Goal: Transaction & Acquisition: Purchase product/service

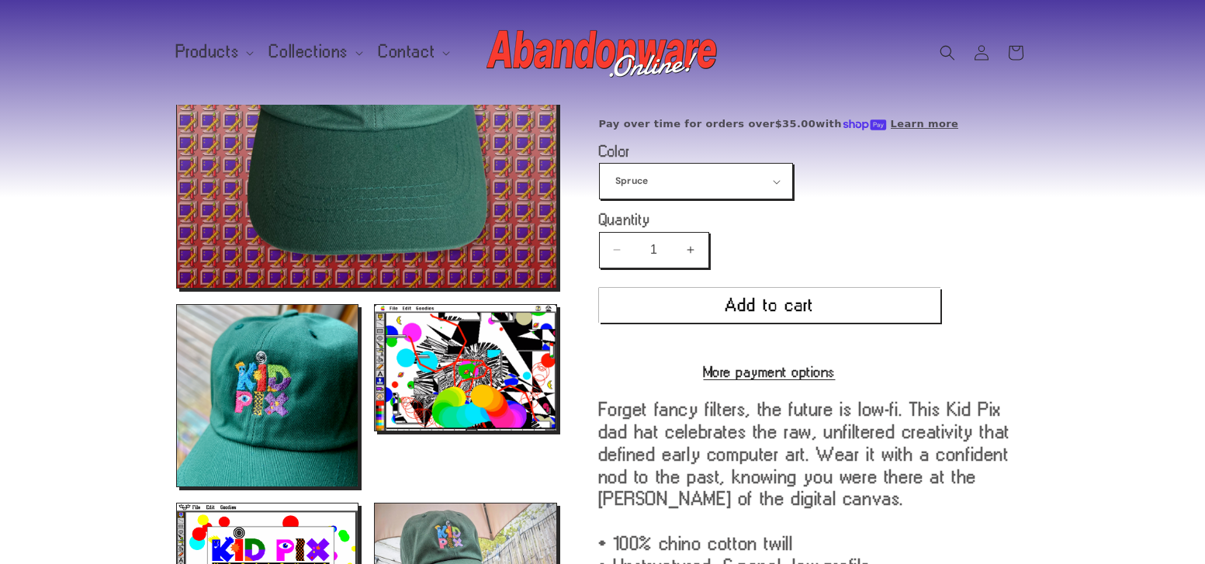
scroll to position [222, 0]
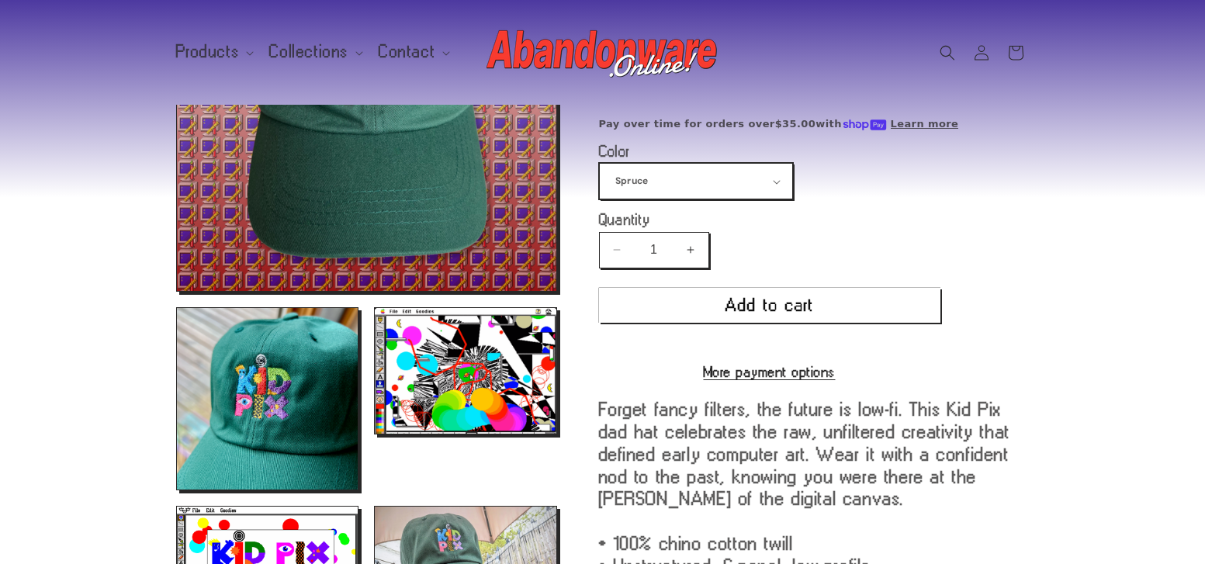
click at [787, 176] on select "Spruce Navy" at bounding box center [696, 181] width 192 height 35
click at [600, 164] on select "Spruce Navy" at bounding box center [696, 181] width 192 height 35
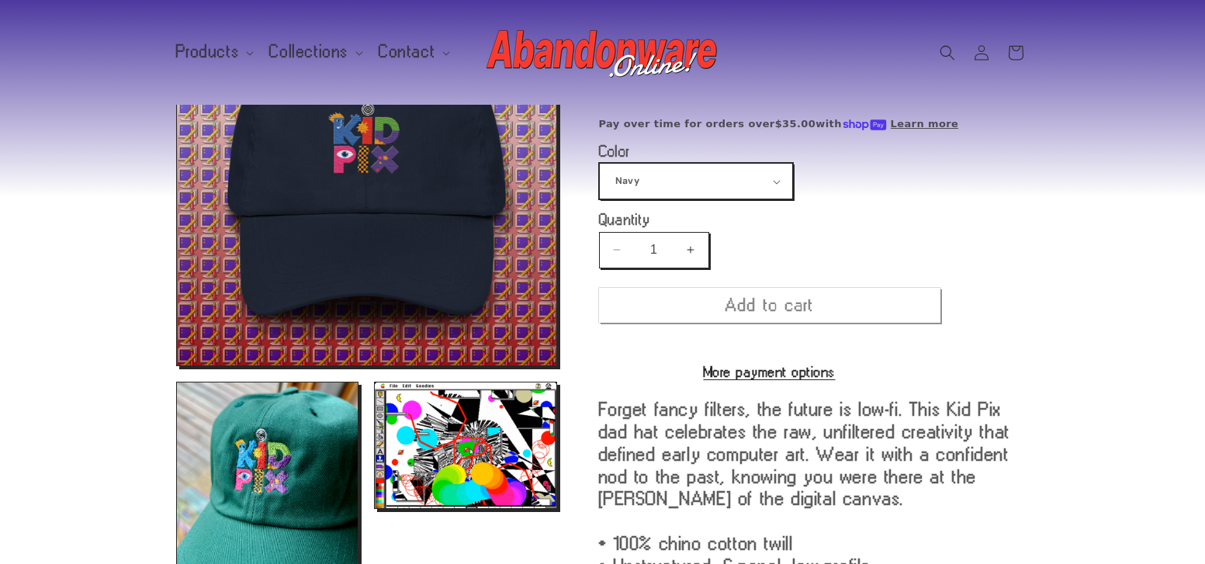
scroll to position [133, 0]
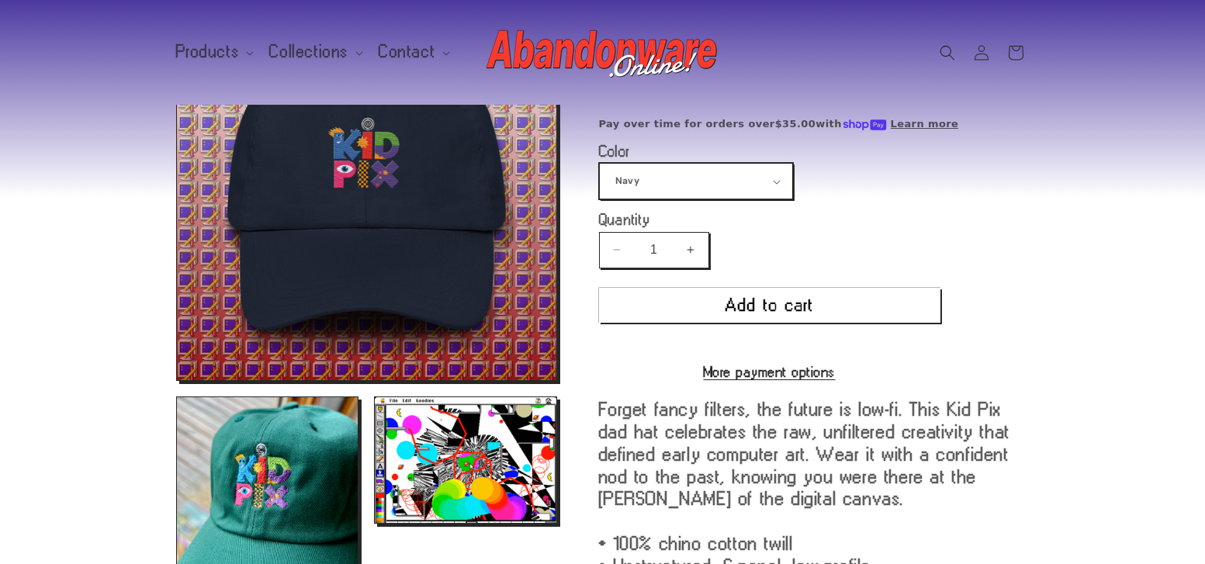
click at [771, 185] on select "Spruce Navy" at bounding box center [696, 181] width 192 height 35
select select "Spruce"
click at [600, 164] on select "Spruce Navy" at bounding box center [696, 181] width 192 height 35
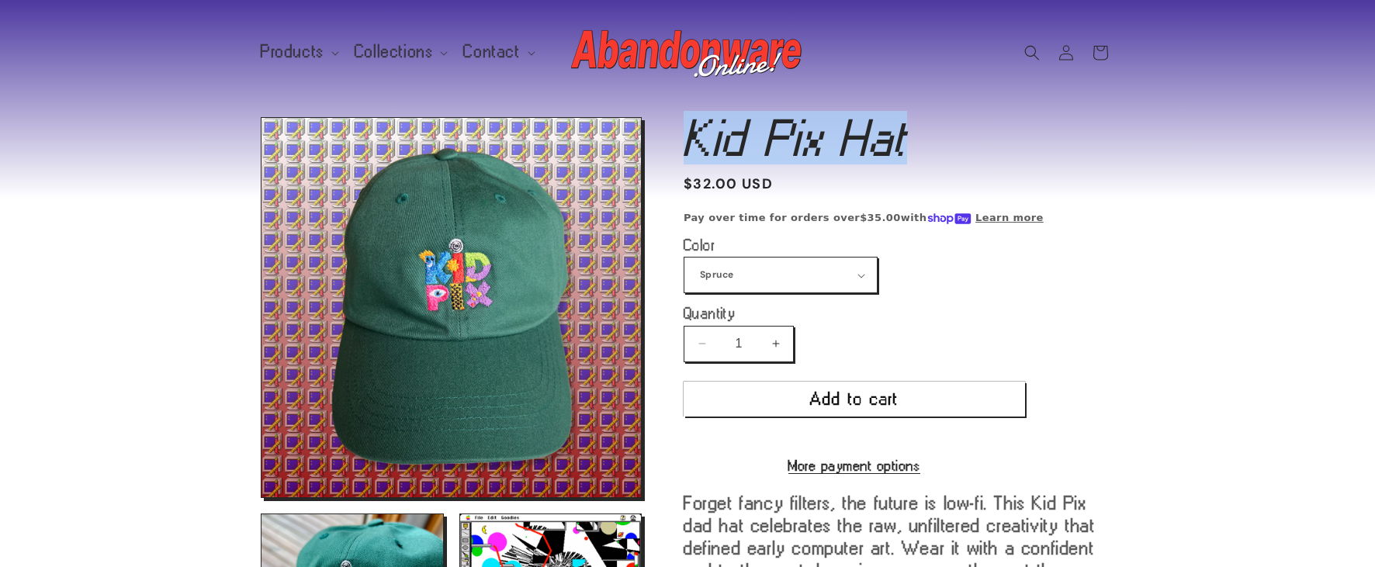
drag, startPoint x: 689, startPoint y: 131, endPoint x: 912, endPoint y: 154, distance: 224.5
click at [912, 154] on h1 "Kid Pix Hat" at bounding box center [898, 138] width 431 height 42
copy h1 "Kid Pix Hat"
click at [1072, 53] on icon at bounding box center [1065, 52] width 16 height 16
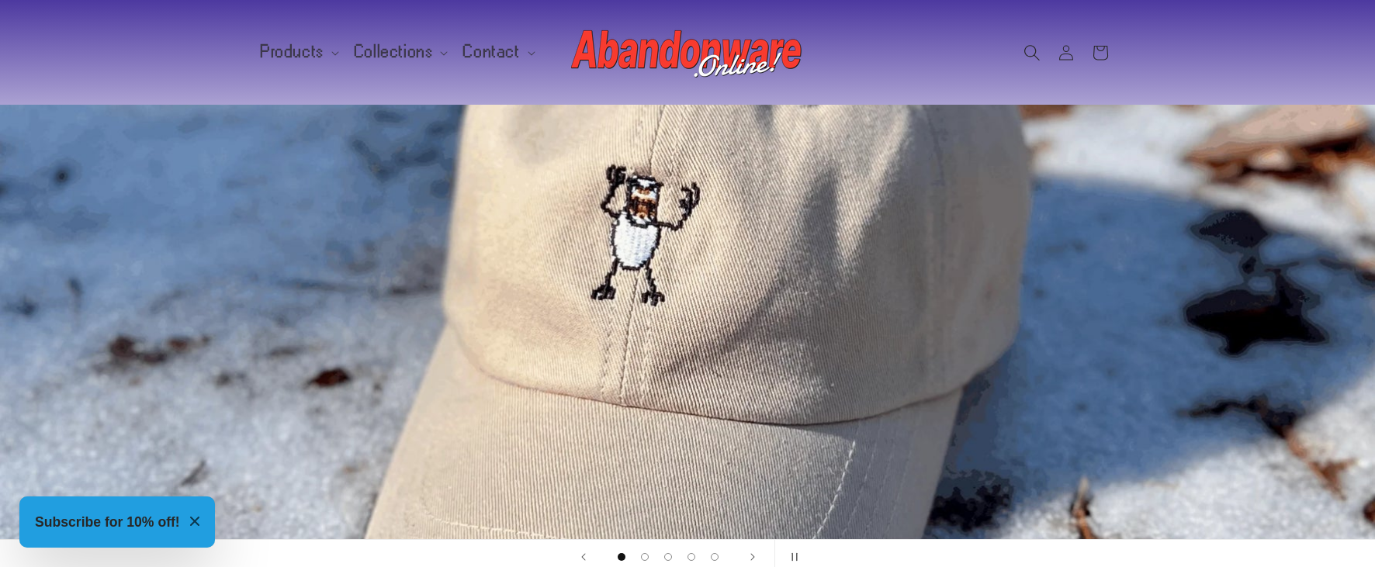
click at [1028, 54] on icon "Search" at bounding box center [1031, 52] width 16 height 16
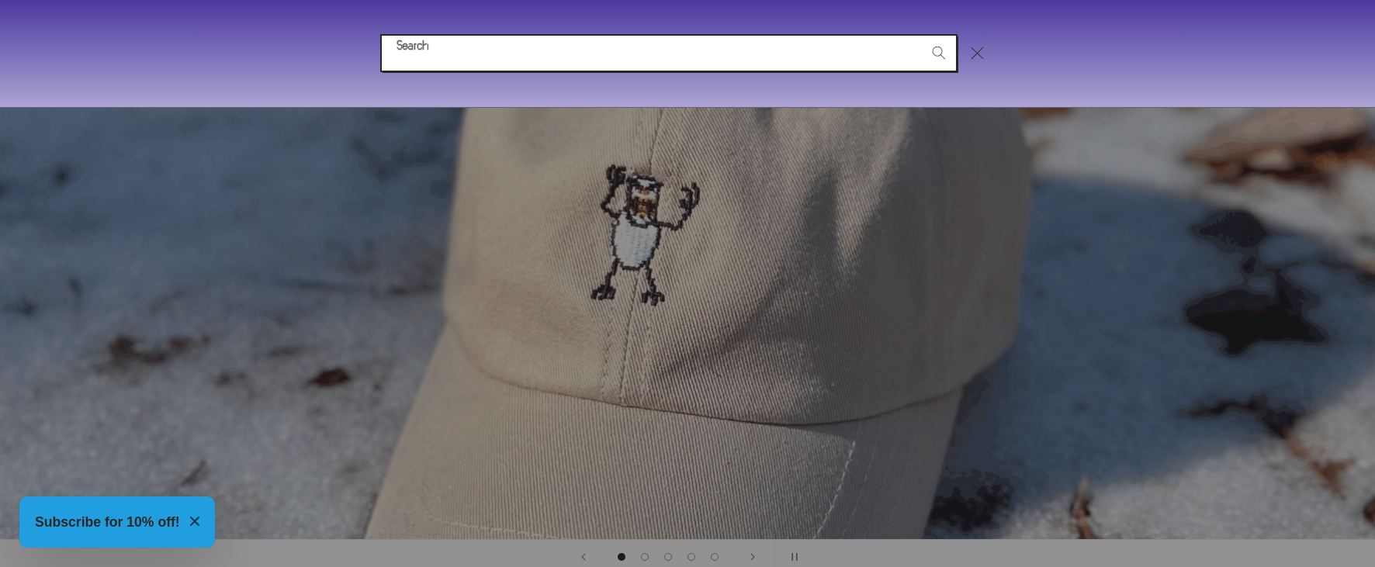
click at [772, 57] on input "Search" at bounding box center [669, 53] width 574 height 35
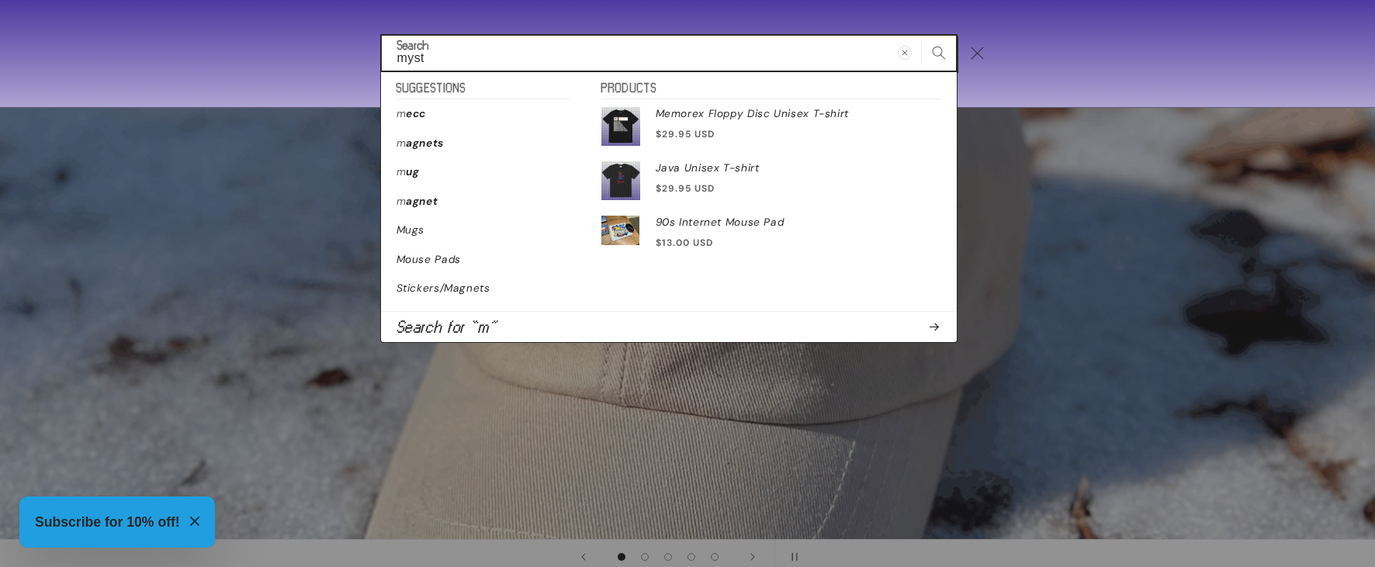
type input "myst"
click at [922, 36] on button "Search" at bounding box center [939, 53] width 34 height 34
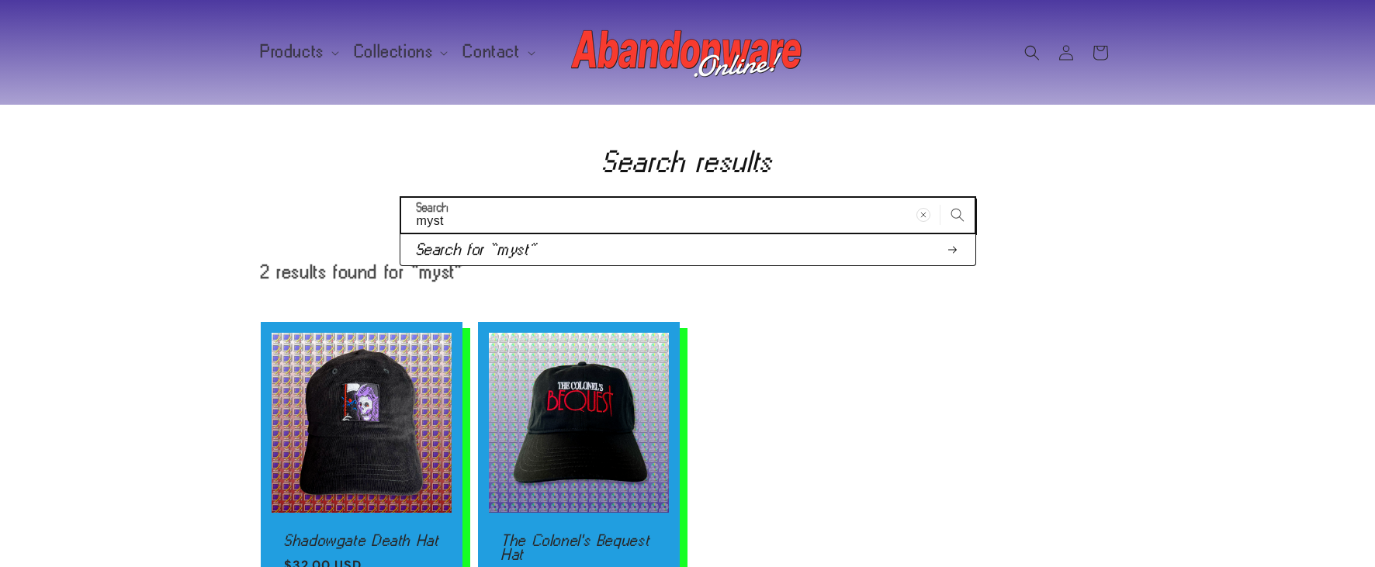
drag, startPoint x: 478, startPoint y: 216, endPoint x: 418, endPoint y: 217, distance: 59.8
click at [418, 217] on input "myst" at bounding box center [687, 215] width 573 height 35
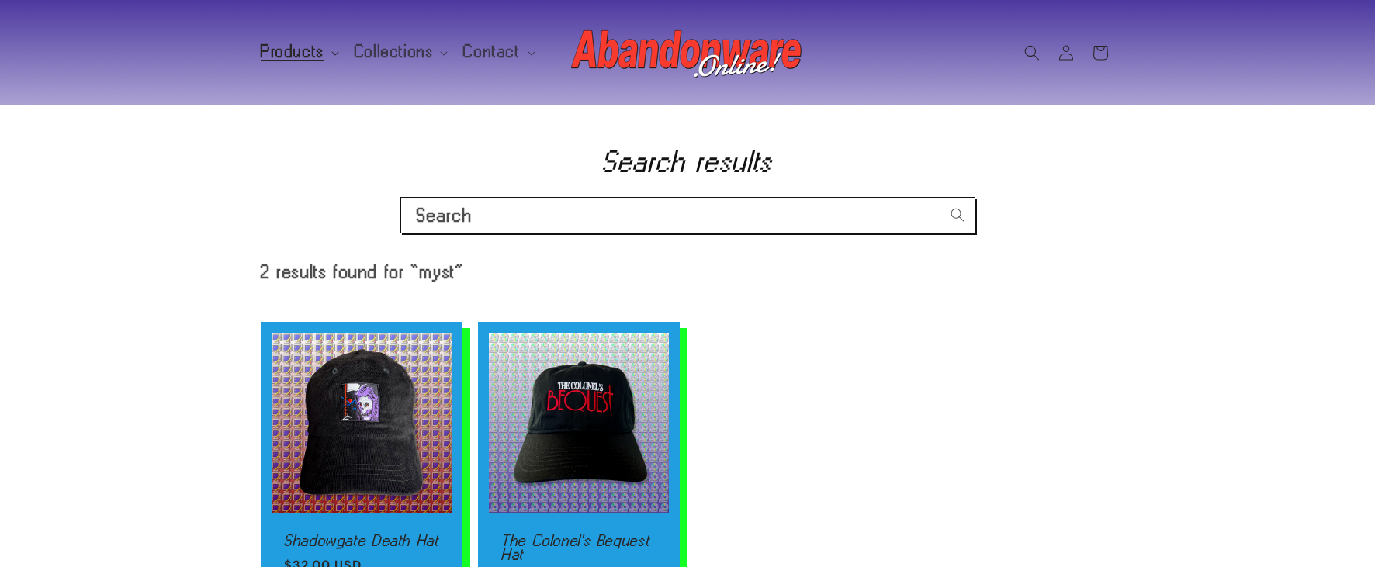
click at [304, 46] on span "Products" at bounding box center [293, 52] width 64 height 14
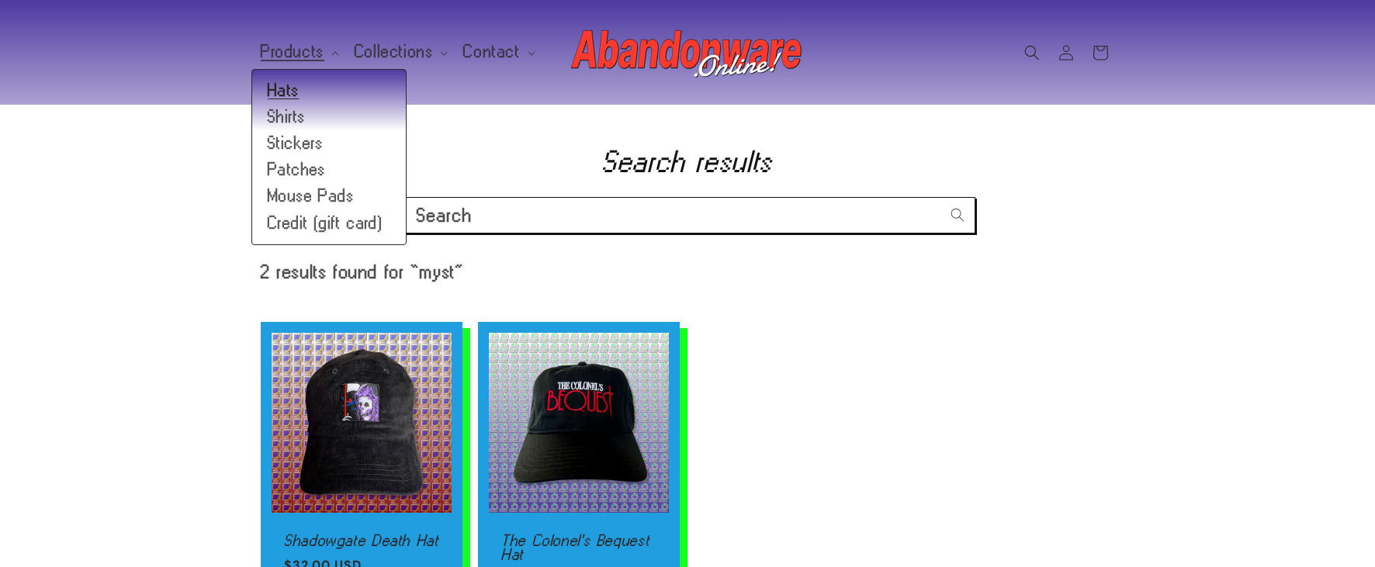
click at [299, 86] on link "Hats" at bounding box center [329, 91] width 154 height 26
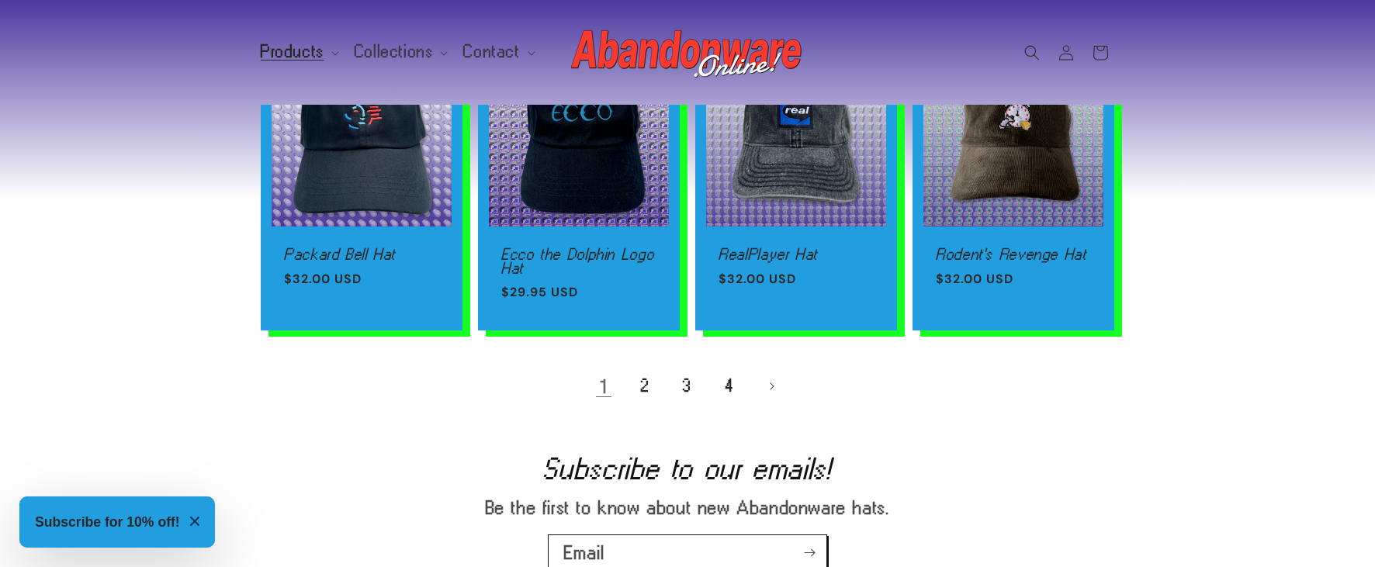
scroll to position [1073, 0]
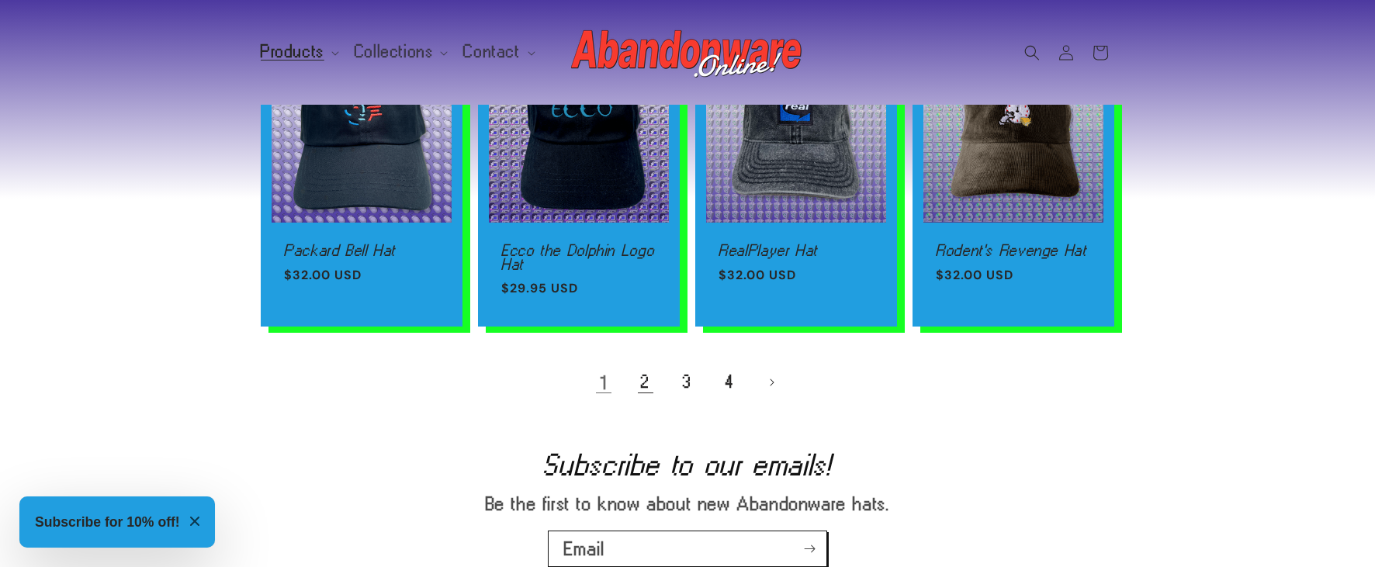
click at [635, 395] on link "2" at bounding box center [645, 382] width 34 height 34
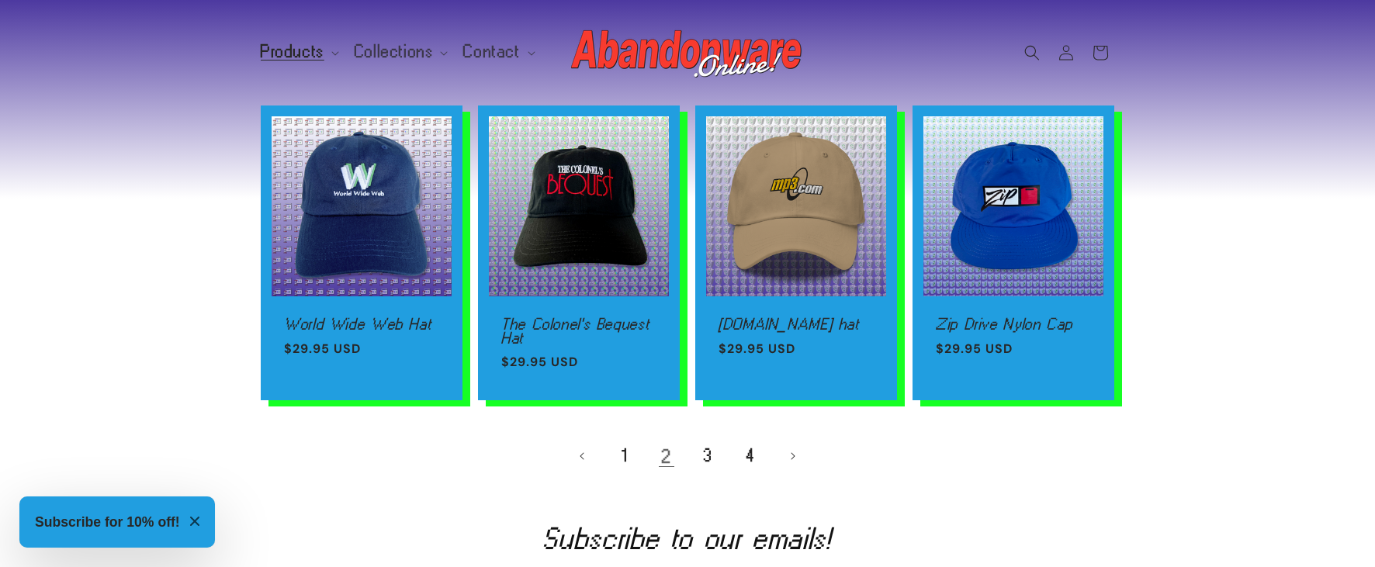
scroll to position [1038, 0]
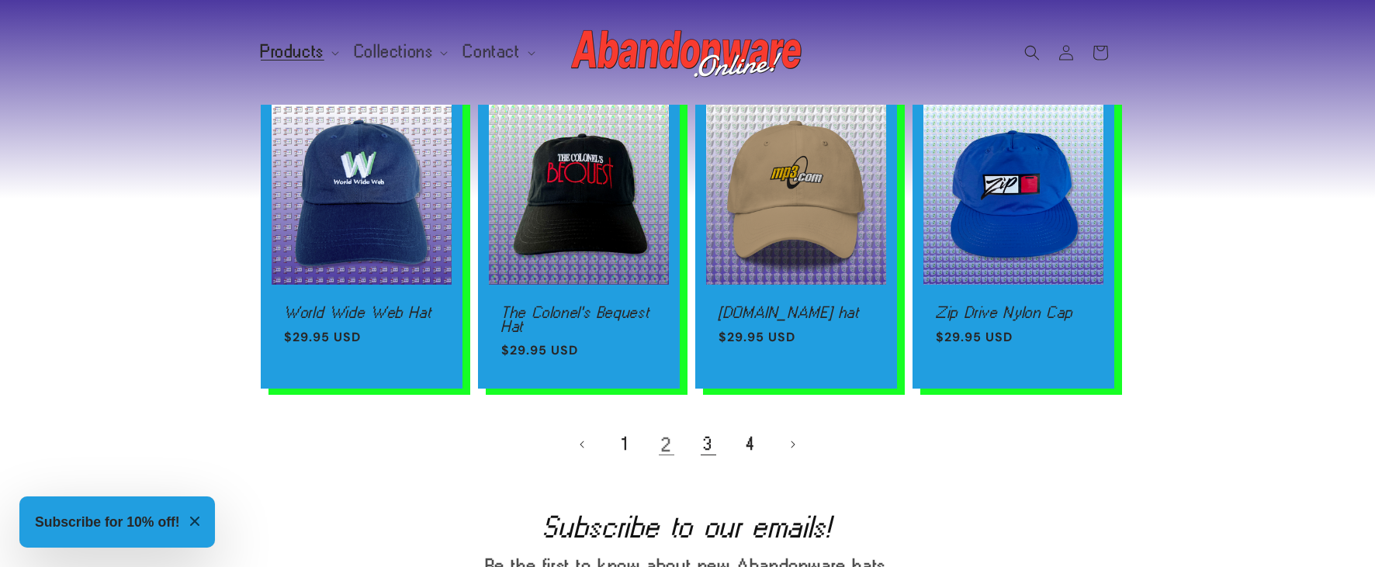
click at [699, 448] on link "3" at bounding box center [708, 444] width 34 height 34
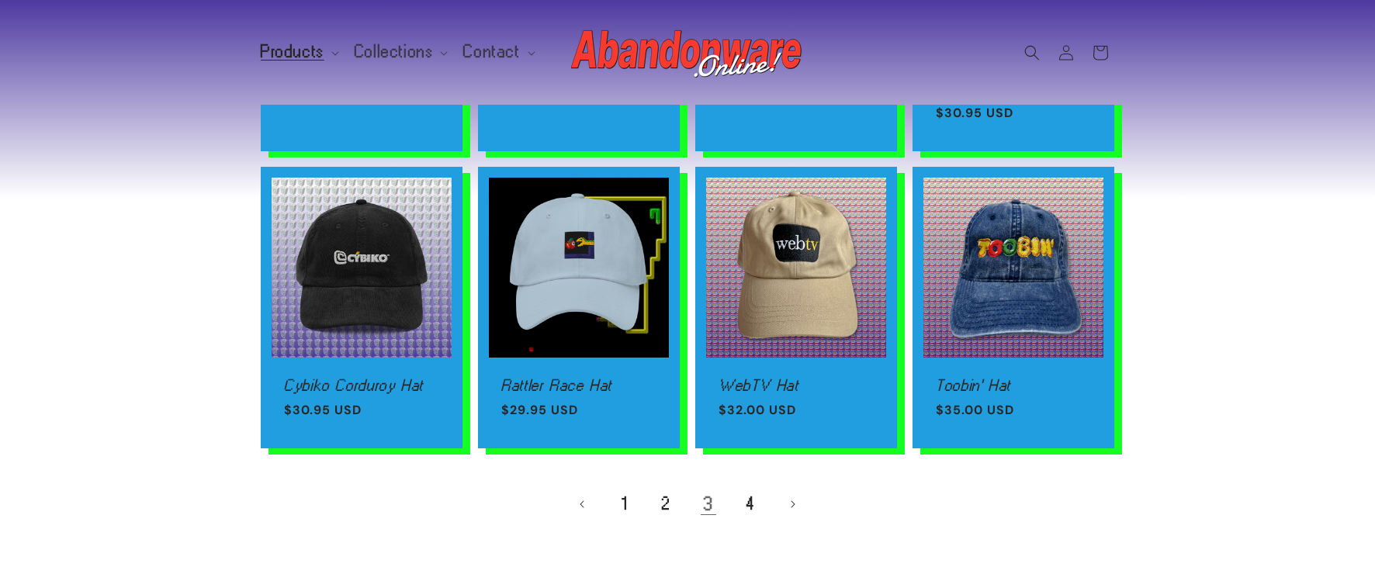
scroll to position [972, 0]
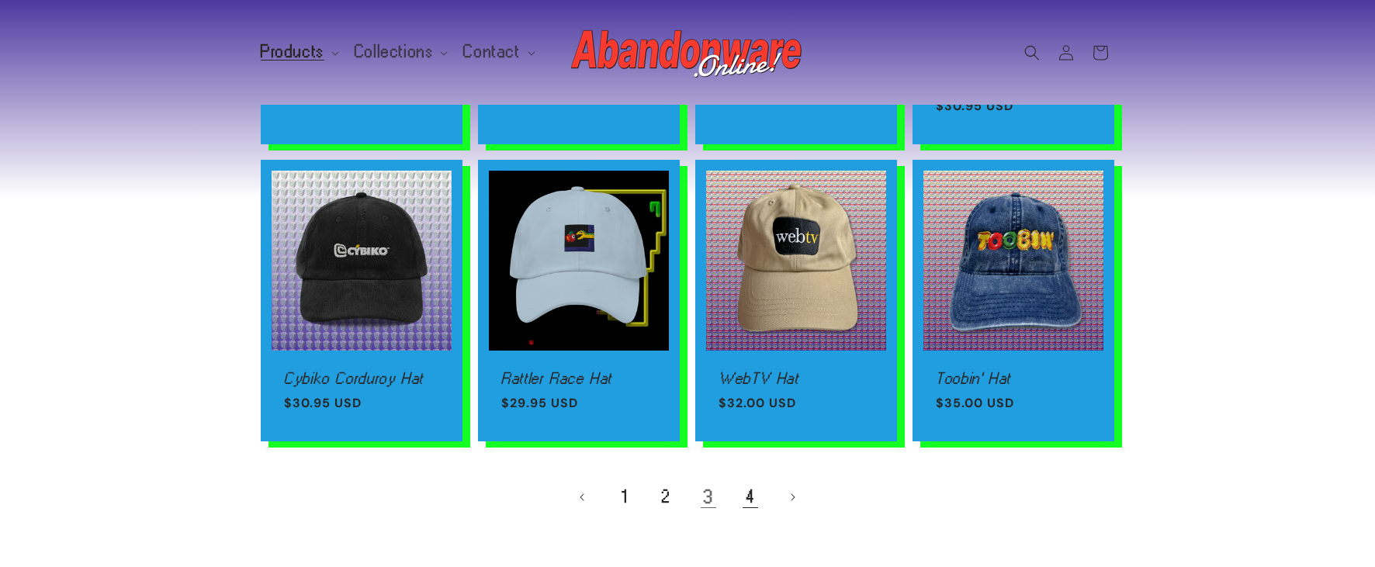
click at [749, 482] on link "4" at bounding box center [750, 497] width 34 height 34
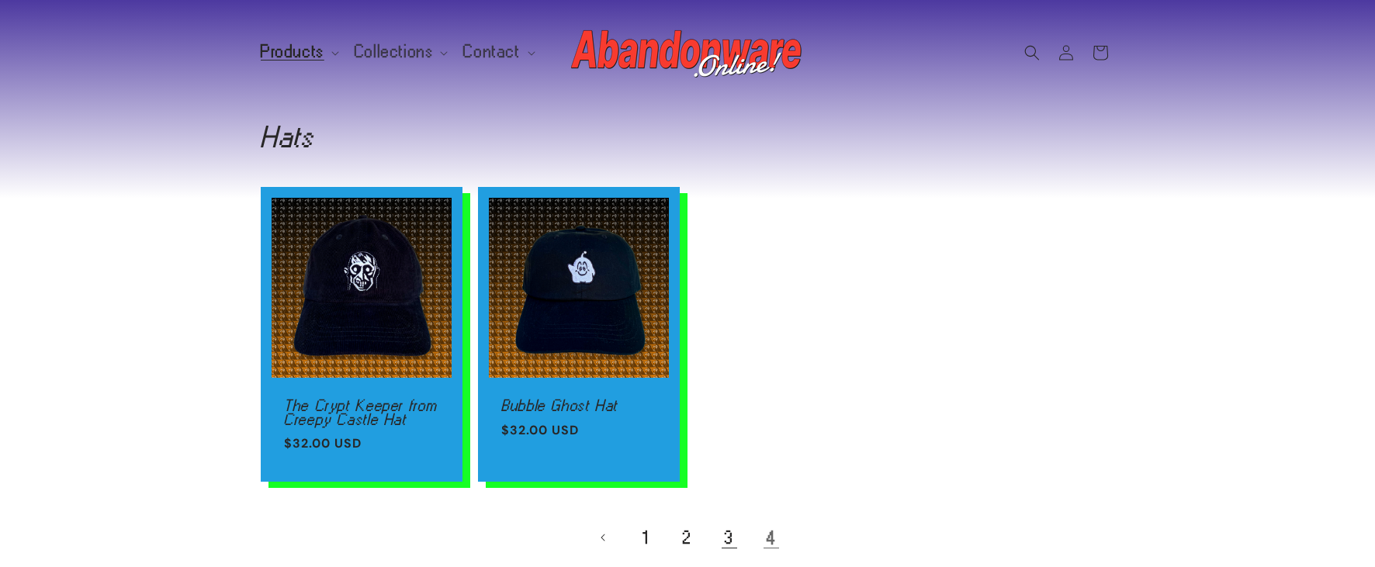
click at [728, 534] on link "3" at bounding box center [729, 538] width 34 height 34
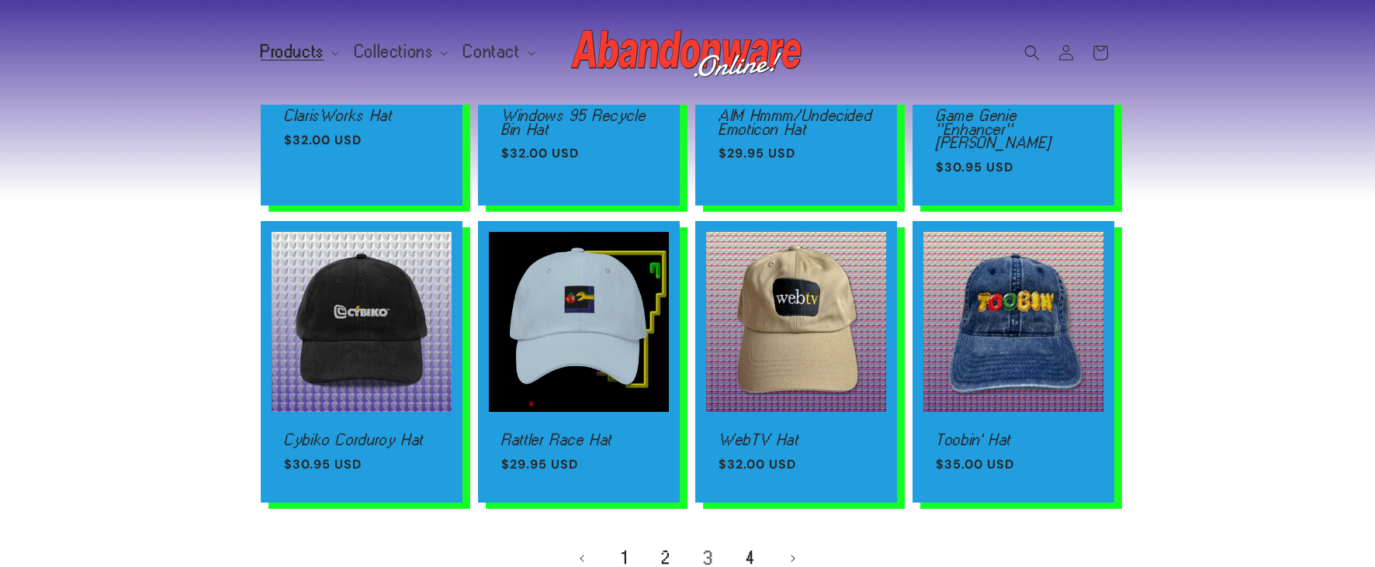
scroll to position [932, 0]
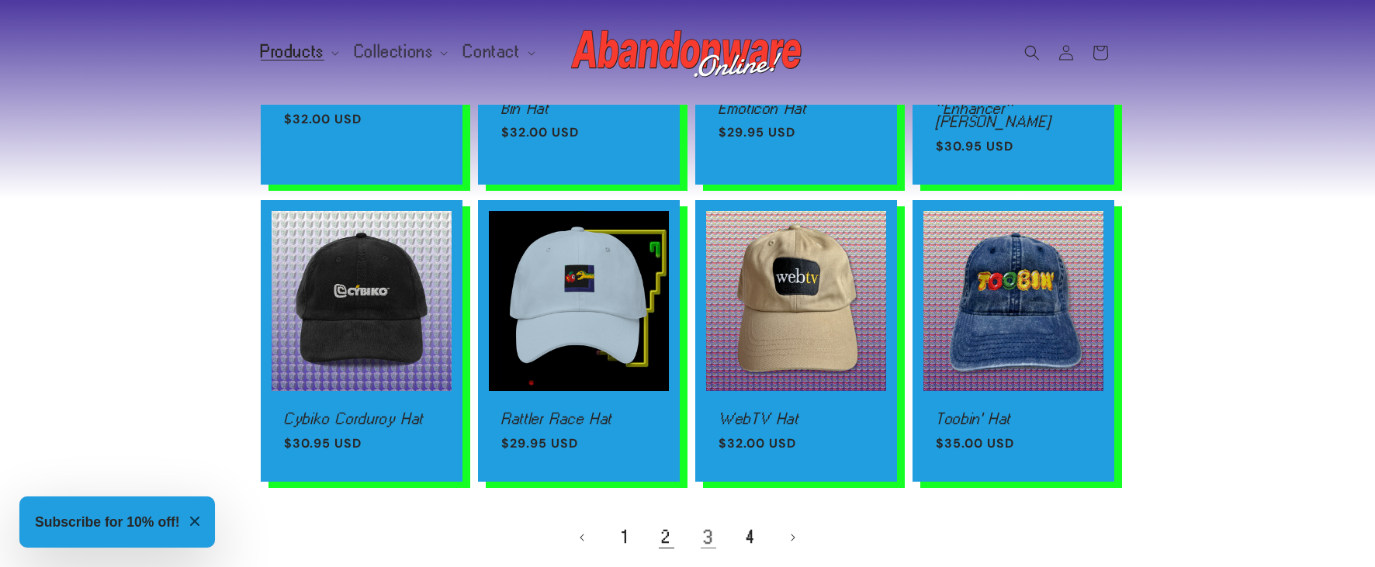
click at [660, 524] on link "2" at bounding box center [666, 538] width 34 height 34
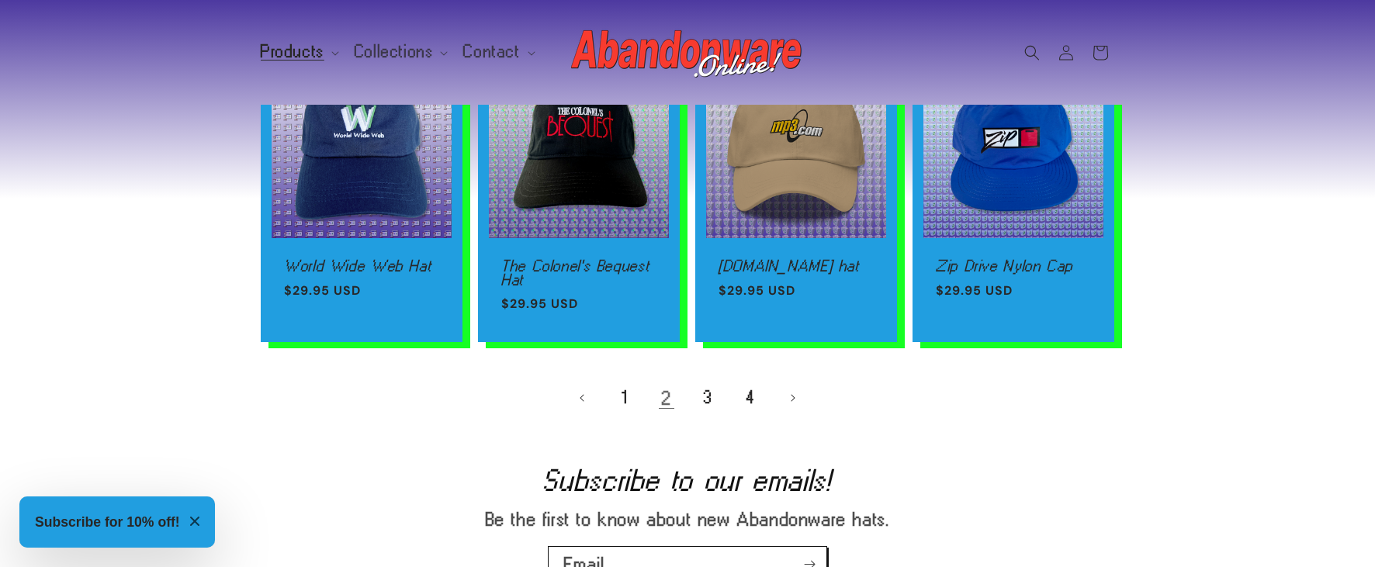
scroll to position [1089, 0]
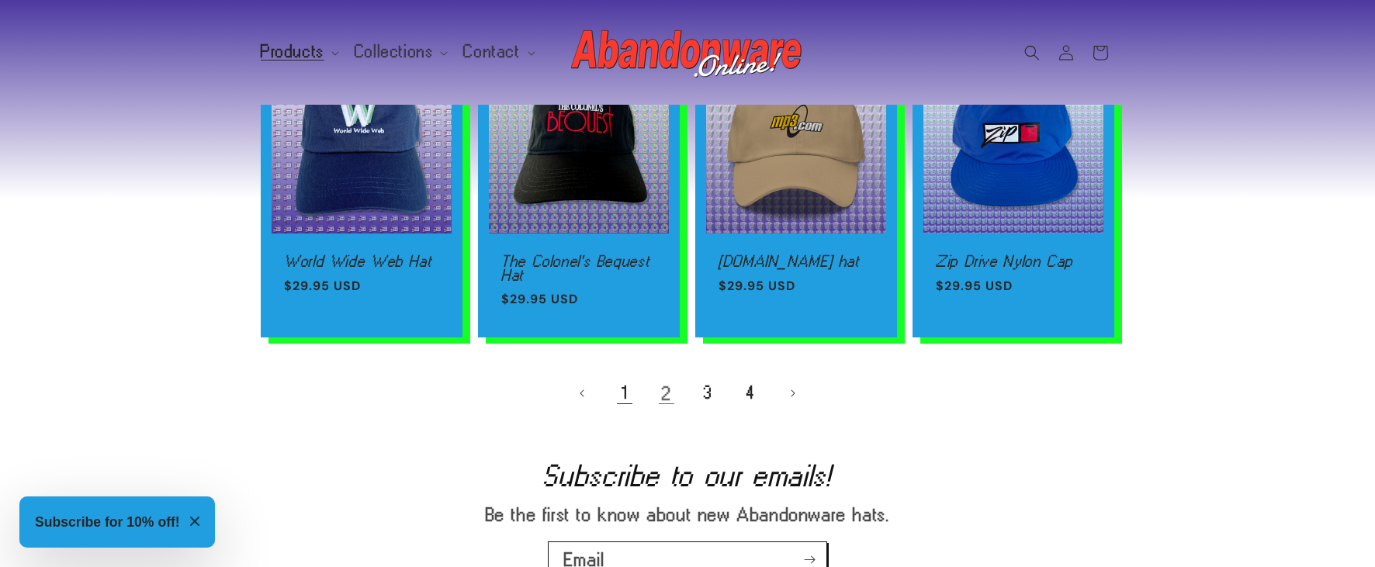
click at [632, 398] on link "1" at bounding box center [624, 393] width 34 height 34
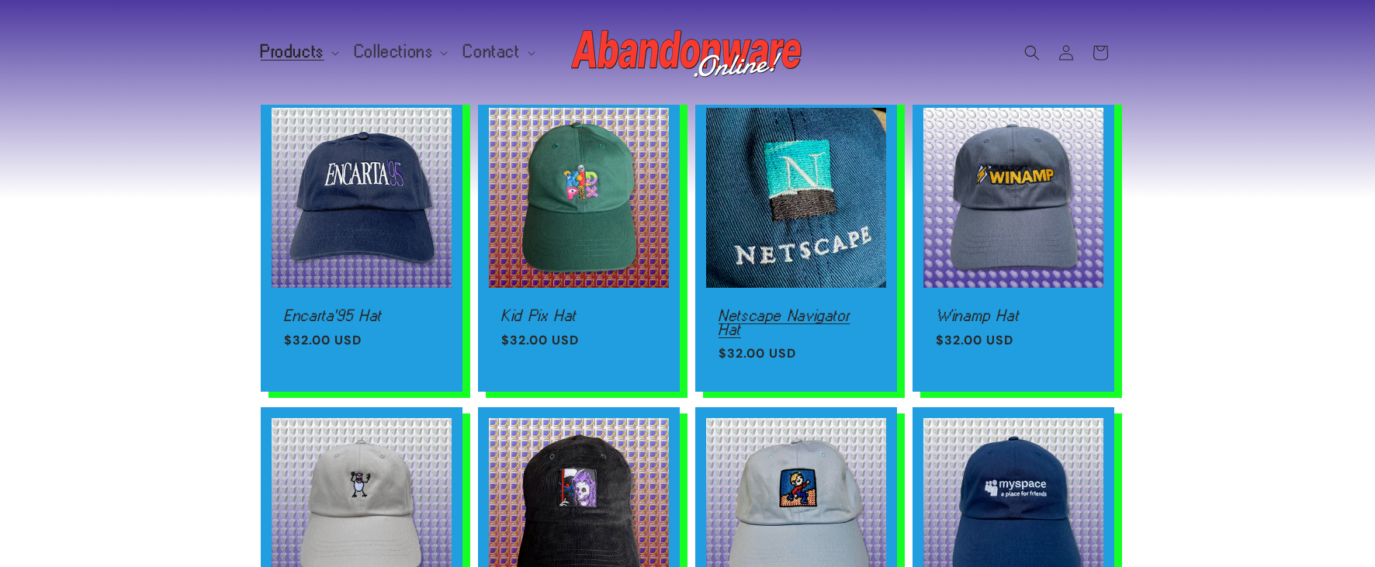
scroll to position [91, 0]
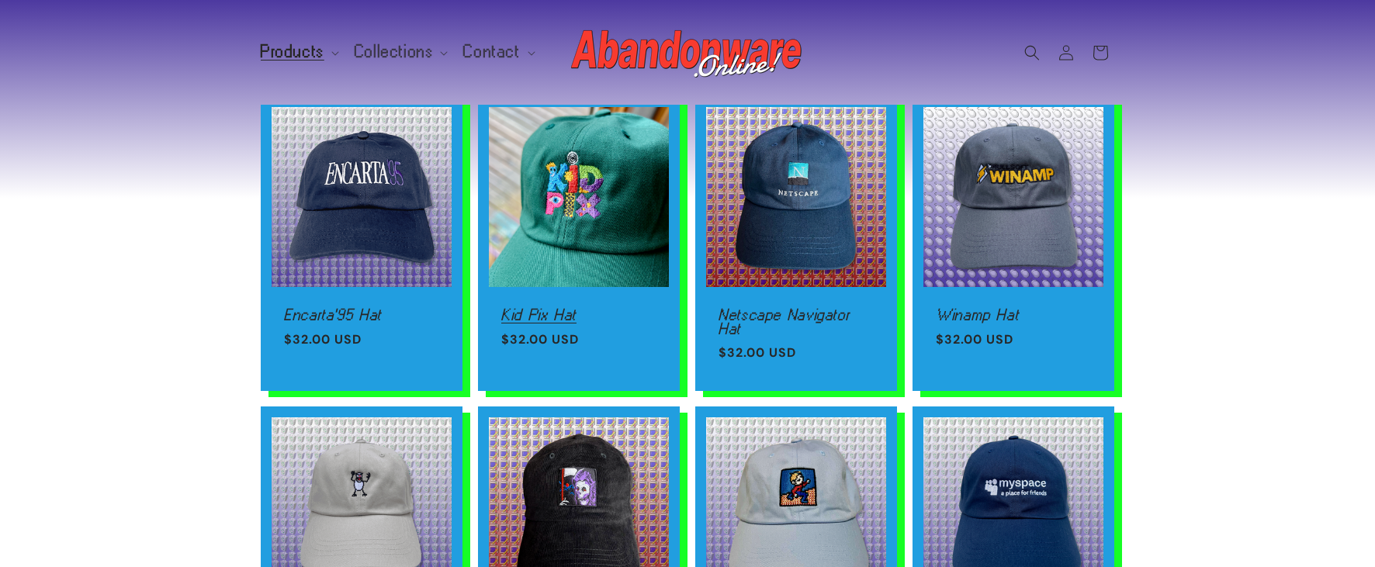
click at [552, 308] on link "Kid Pix Hat" at bounding box center [578, 315] width 155 height 14
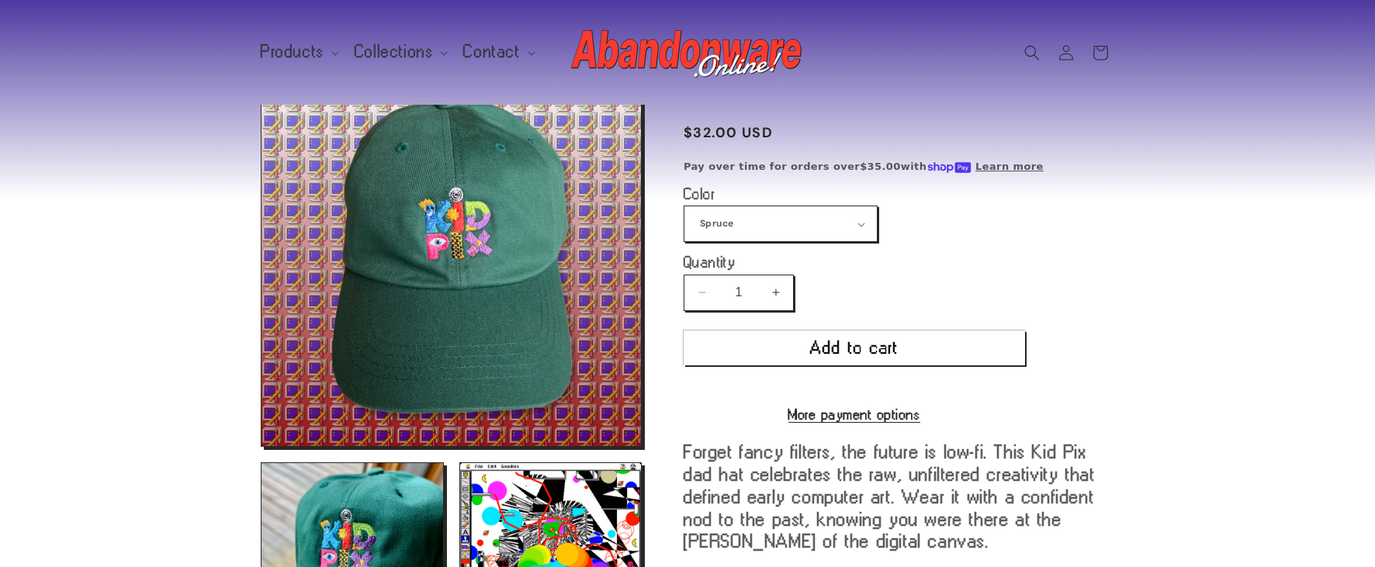
scroll to position [55, 0]
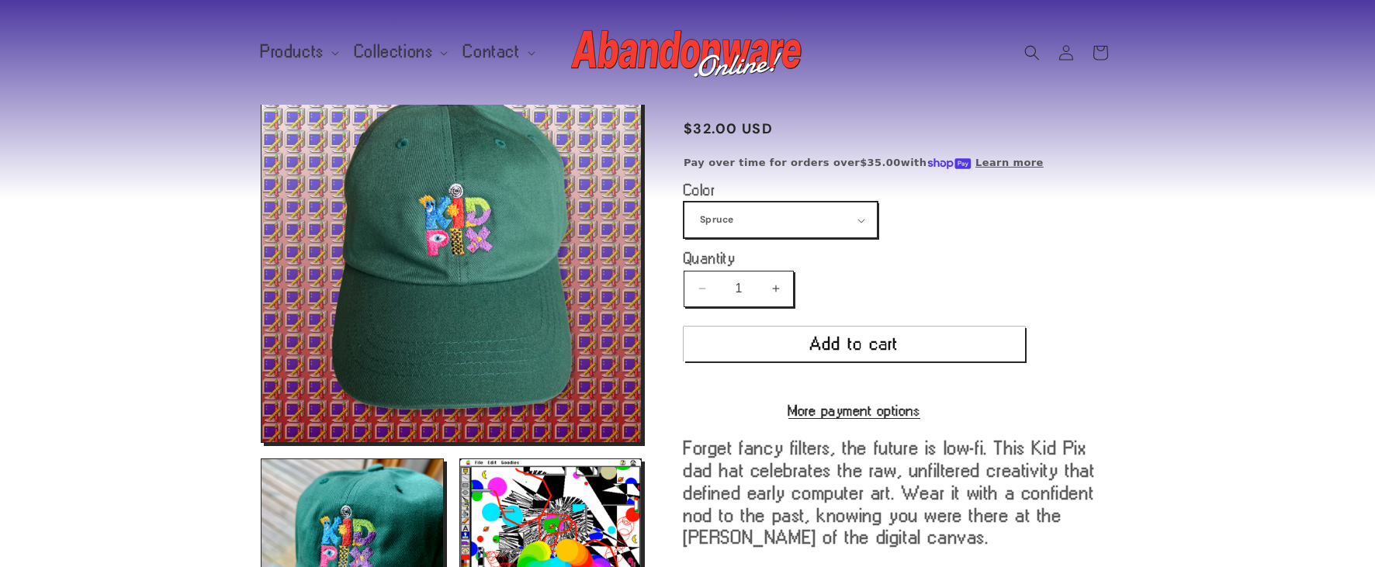
click at [856, 221] on select "Spruce Navy" at bounding box center [780, 219] width 192 height 35
click at [684, 202] on select "Spruce Navy" at bounding box center [780, 219] width 192 height 35
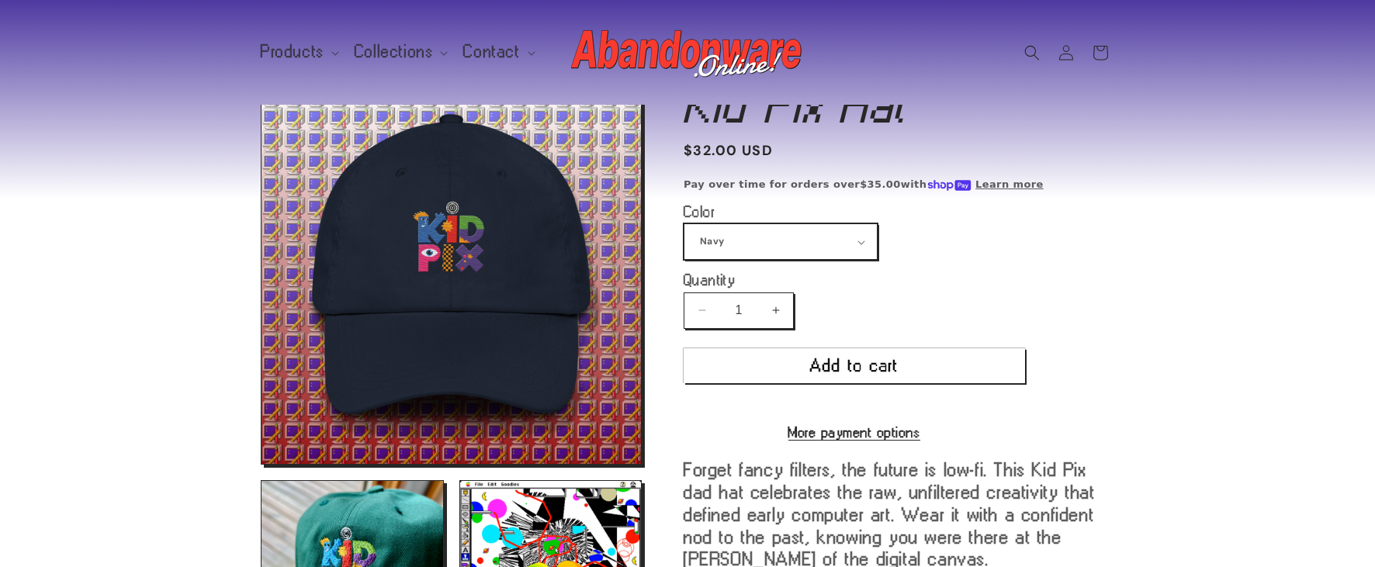
scroll to position [24, 0]
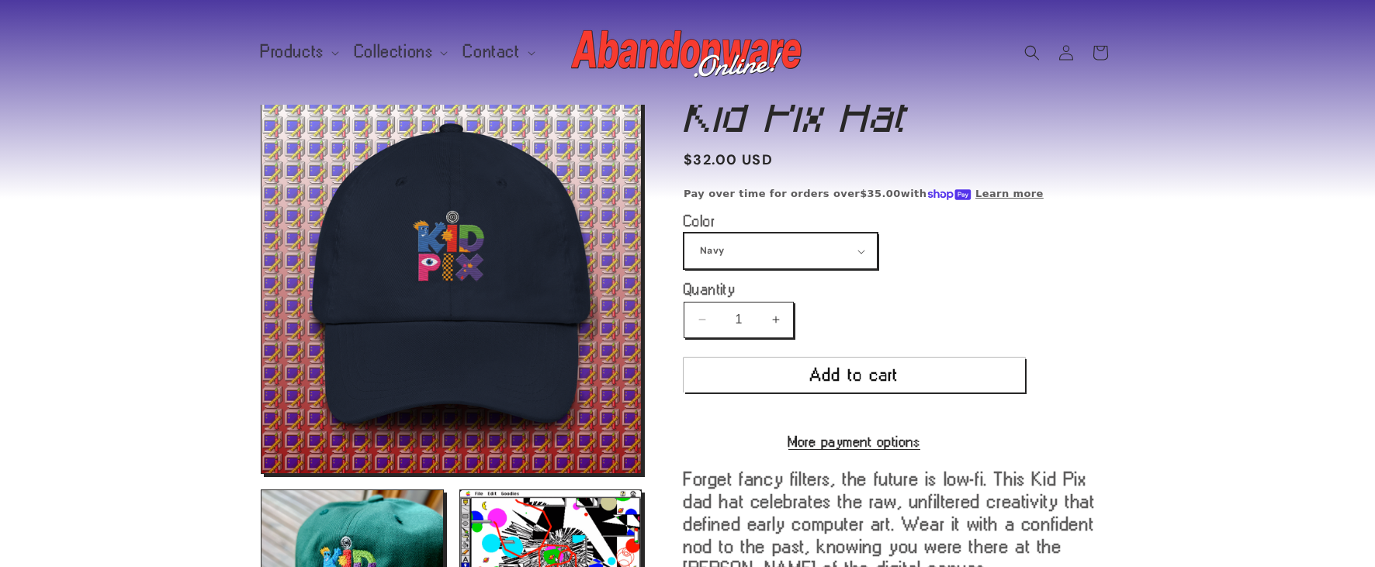
click at [863, 245] on select "Spruce Navy" at bounding box center [780, 250] width 192 height 35
select select "Spruce"
click at [684, 233] on select "Spruce Navy" at bounding box center [780, 250] width 192 height 35
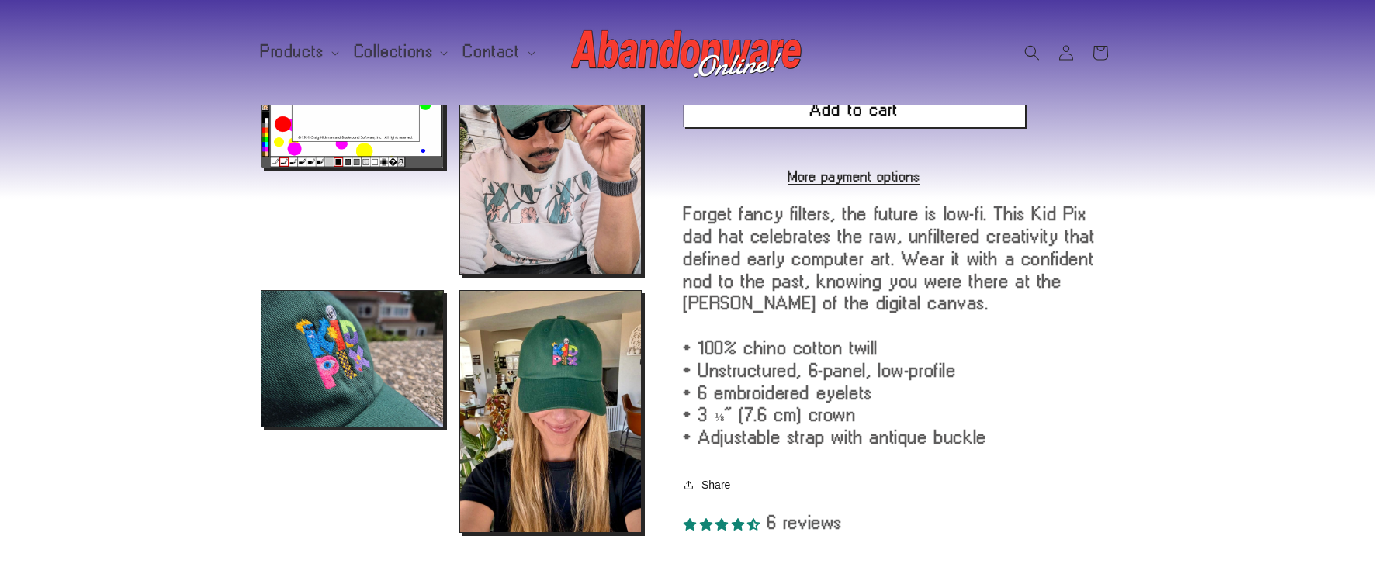
scroll to position [501, 0]
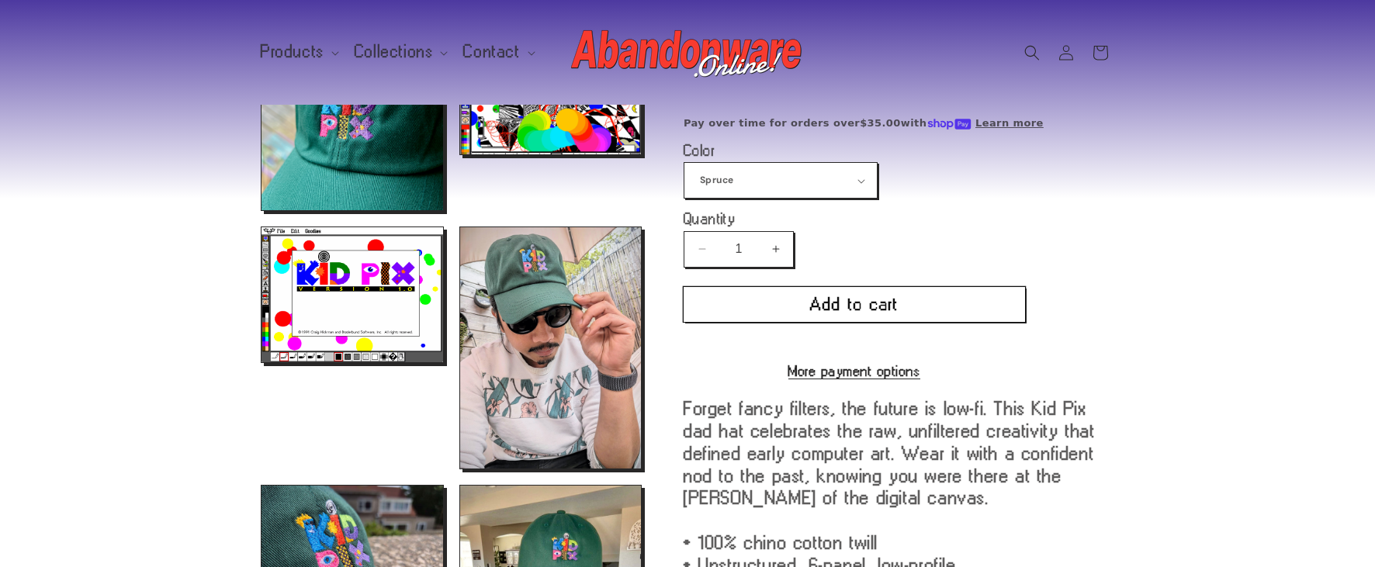
click at [877, 296] on button "Add to cart" at bounding box center [853, 303] width 341 height 35
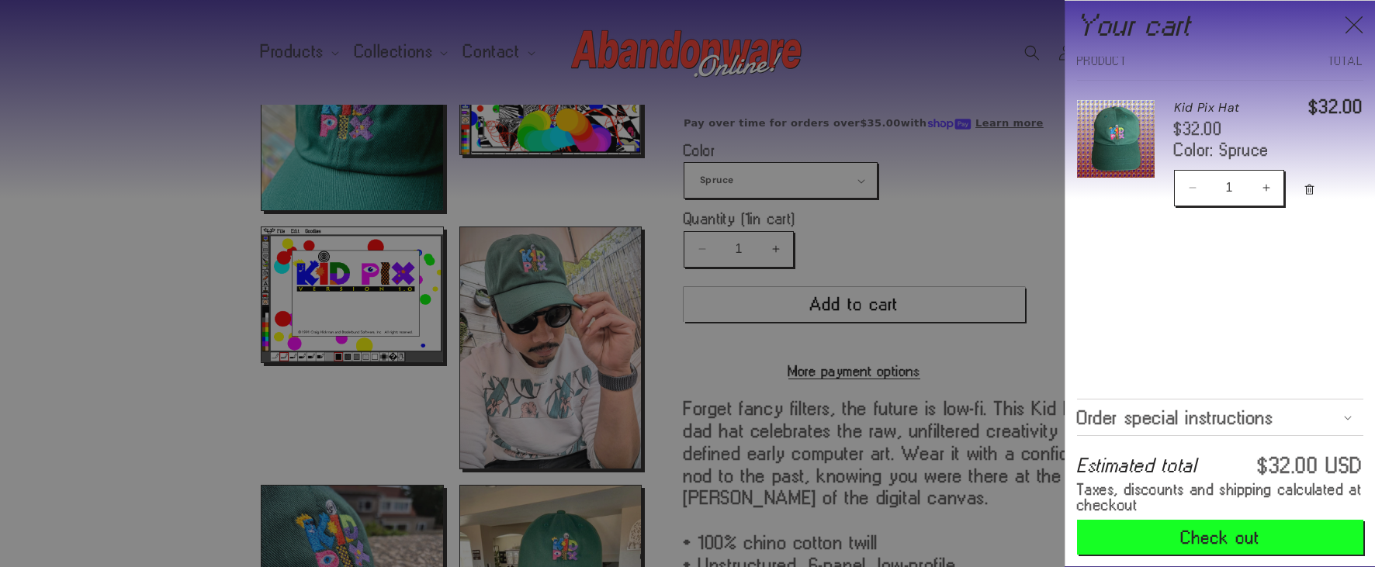
click at [1263, 419] on span "Order special instructions" at bounding box center [1175, 417] width 197 height 12
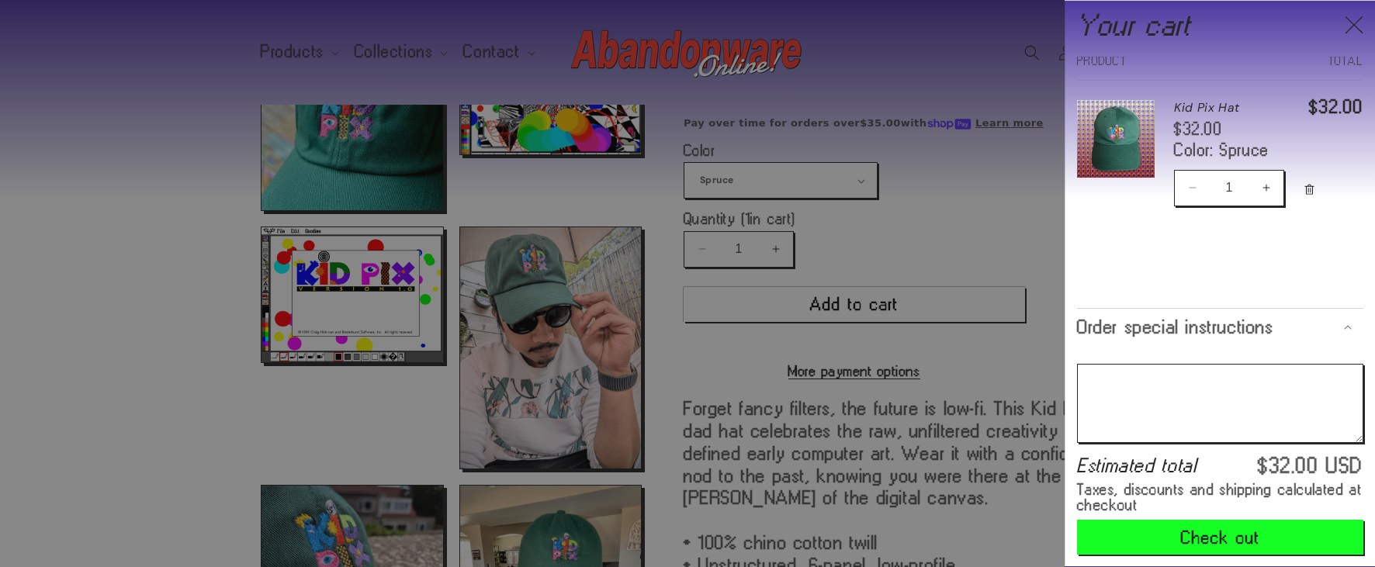
click at [1342, 332] on summary "Order special instructions" at bounding box center [1220, 327] width 286 height 36
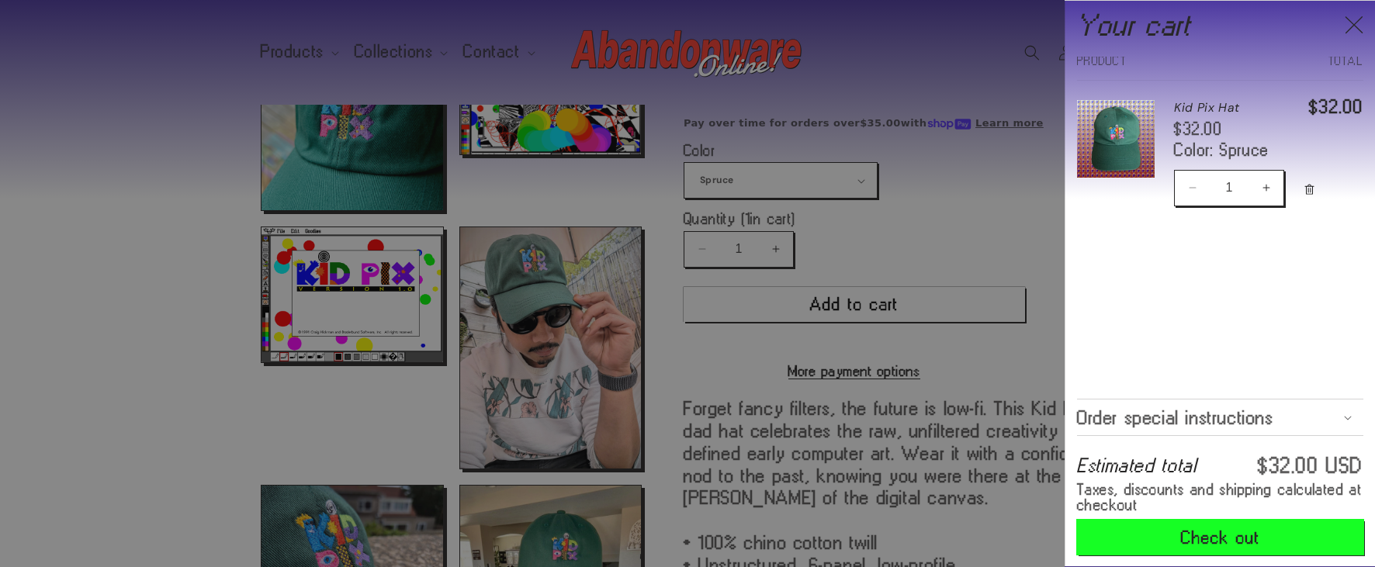
click at [1201, 537] on button "Check out" at bounding box center [1220, 537] width 286 height 35
